Goal: Information Seeking & Learning: Learn about a topic

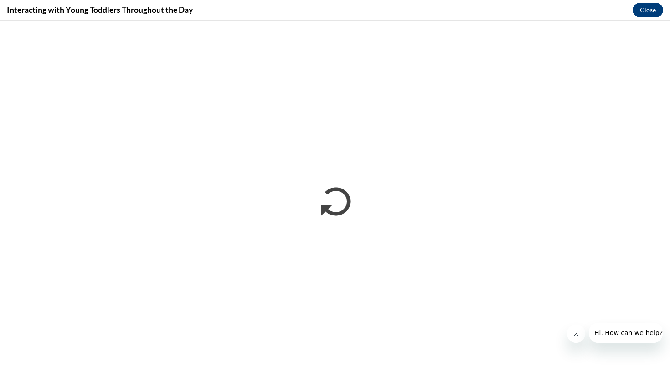
click at [659, 7] on button "Close" at bounding box center [648, 10] width 31 height 15
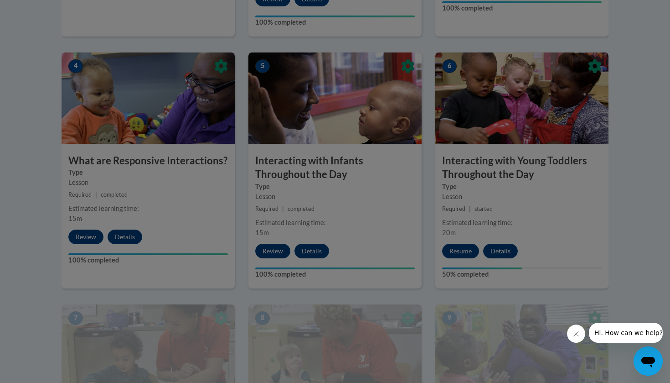
click at [461, 236] on div at bounding box center [335, 191] width 670 height 383
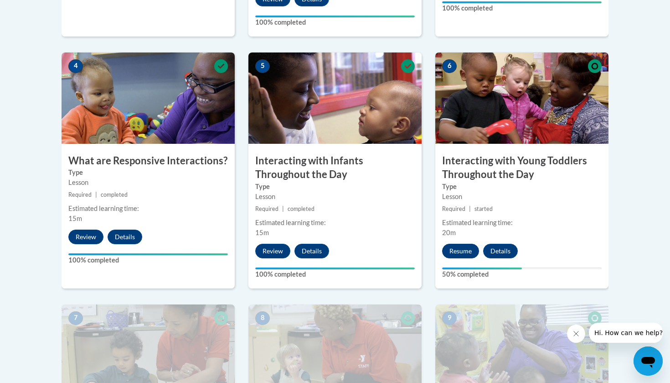
click at [465, 244] on button "Resume" at bounding box center [460, 251] width 37 height 15
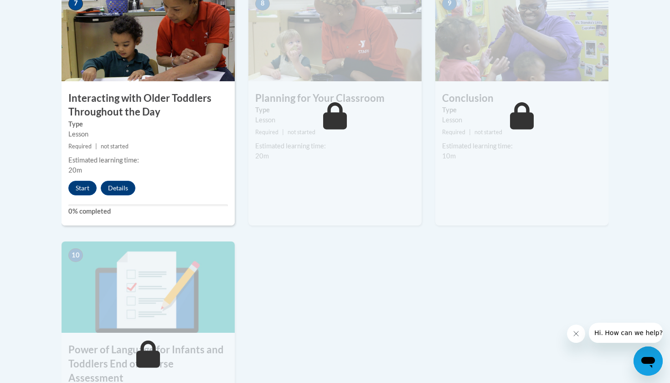
scroll to position [767, 0]
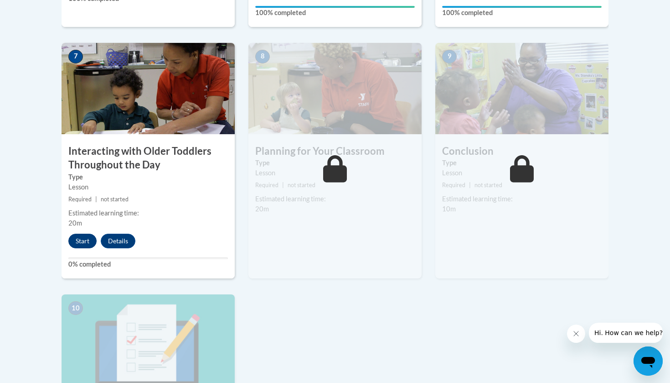
click at [89, 233] on button "Start" at bounding box center [82, 240] width 28 height 15
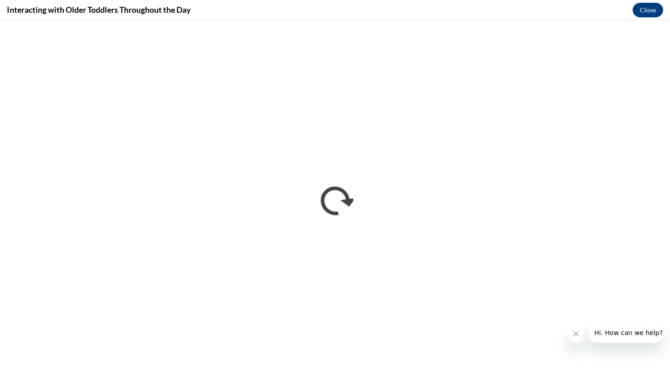
scroll to position [0, 0]
